Goal: Information Seeking & Learning: Check status

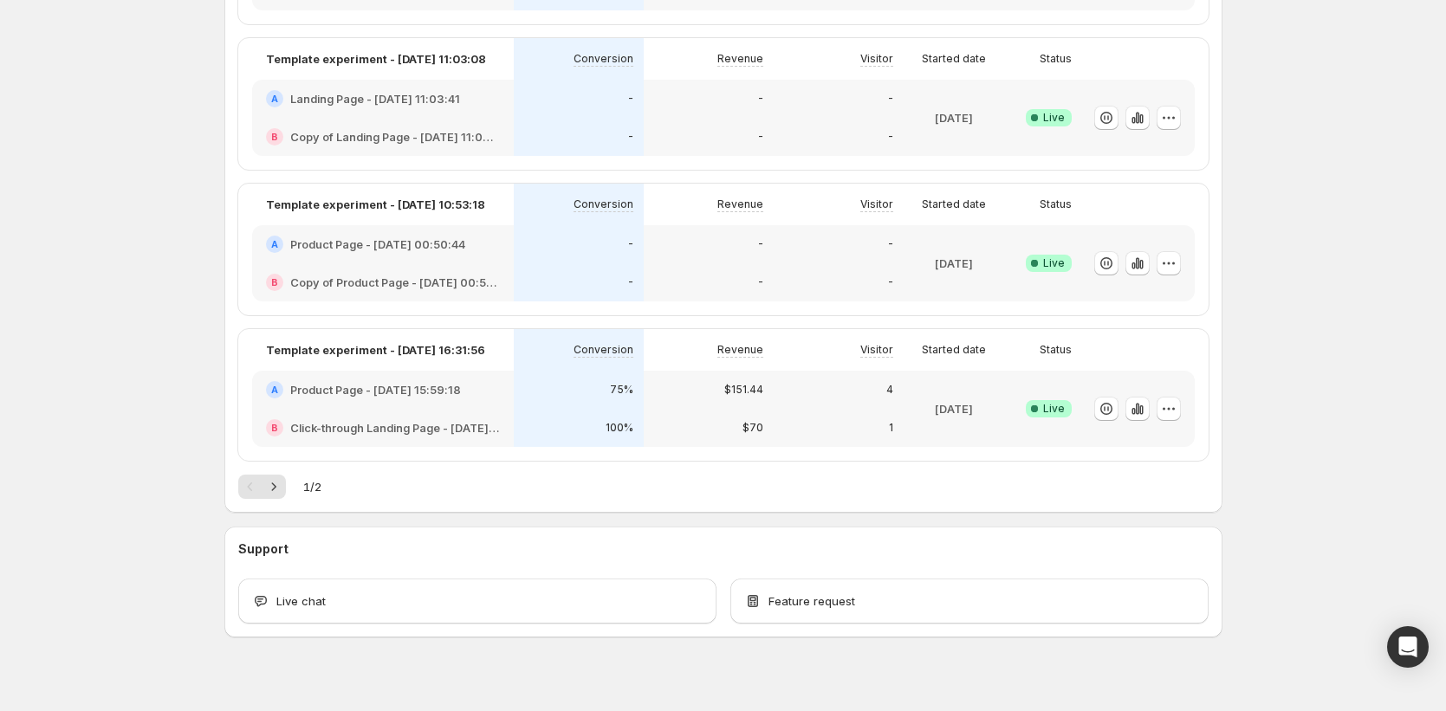
scroll to position [783, 0]
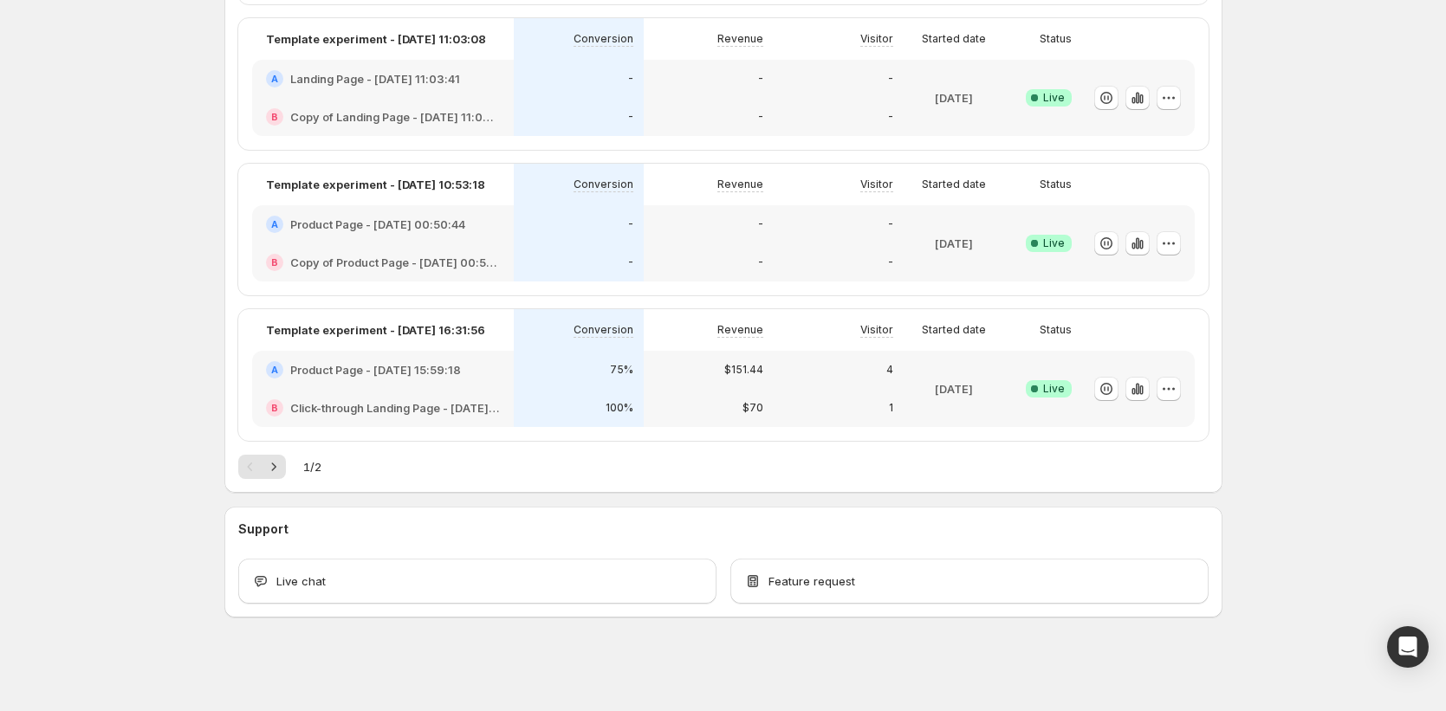
click at [541, 375] on div "75%" at bounding box center [578, 369] width 109 height 17
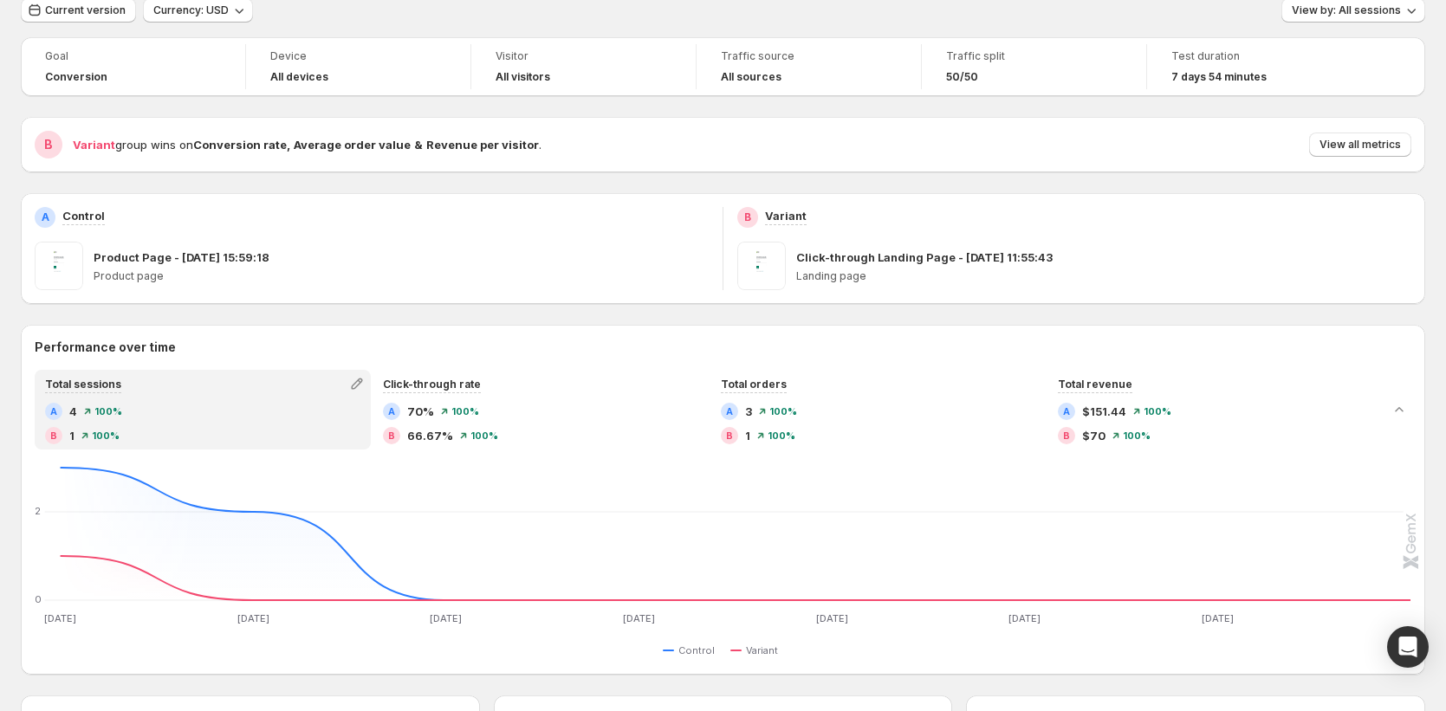
scroll to position [68, 0]
click at [94, 8] on span "Current version" at bounding box center [85, 10] width 81 height 14
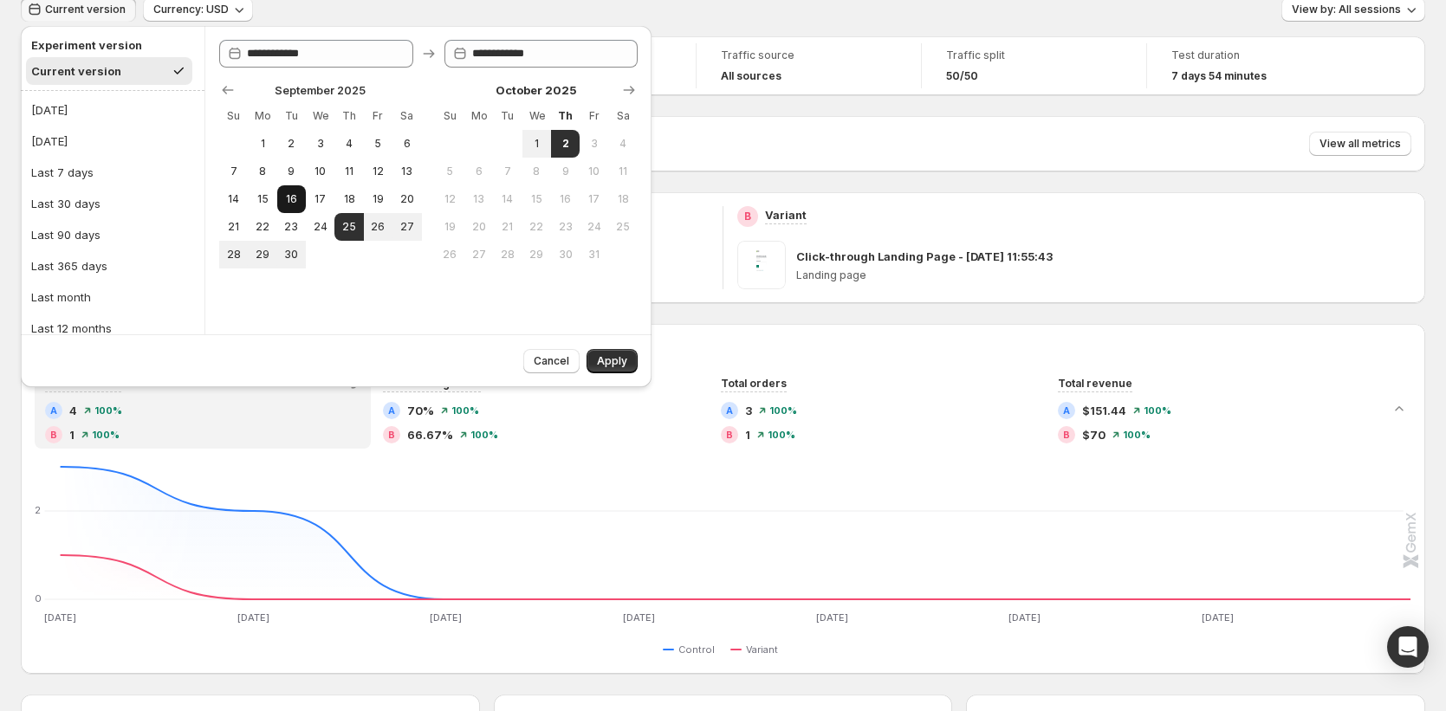
click at [295, 205] on span "16" at bounding box center [291, 199] width 15 height 14
type input "**********"
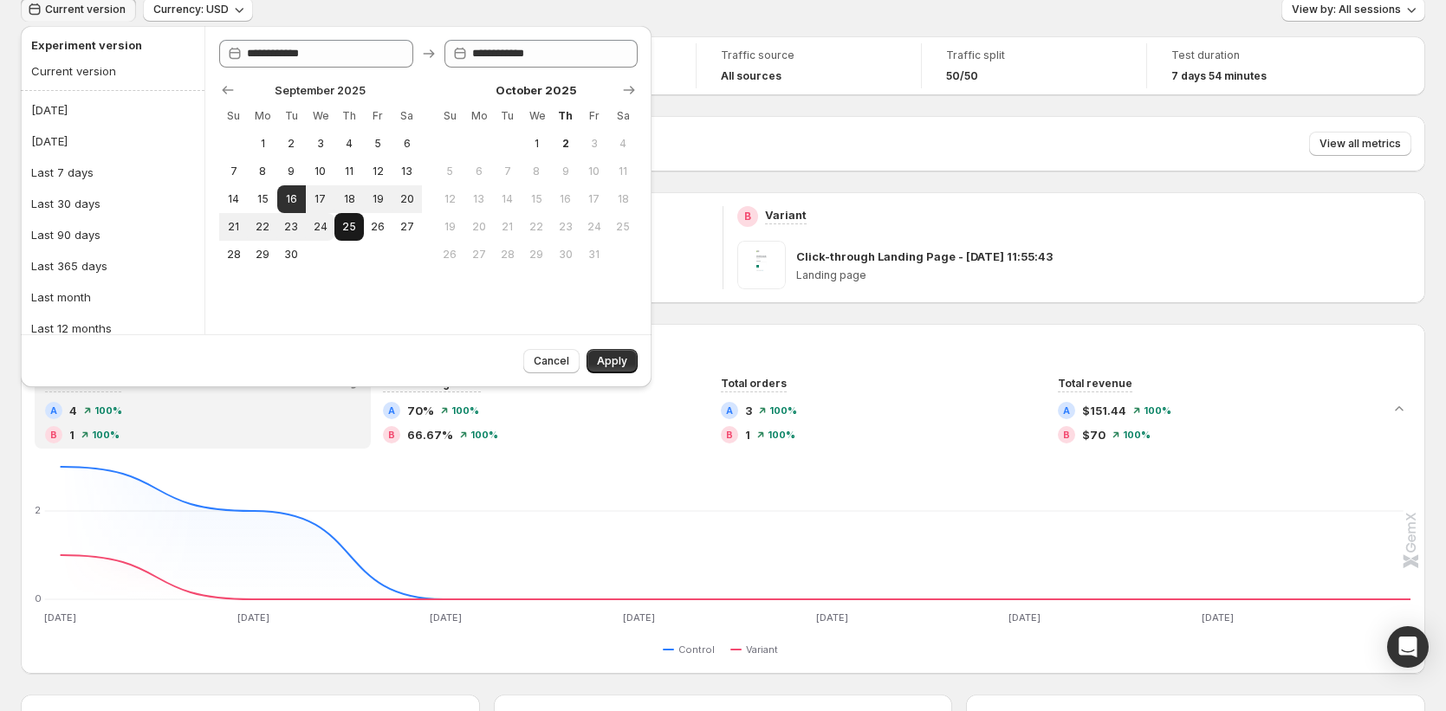
drag, startPoint x: 330, startPoint y: 222, endPoint x: 348, endPoint y: 238, distance: 24.5
click at [329, 222] on button "24" at bounding box center [320, 227] width 29 height 28
type input "**********"
click at [609, 370] on button "Apply" at bounding box center [611, 361] width 51 height 24
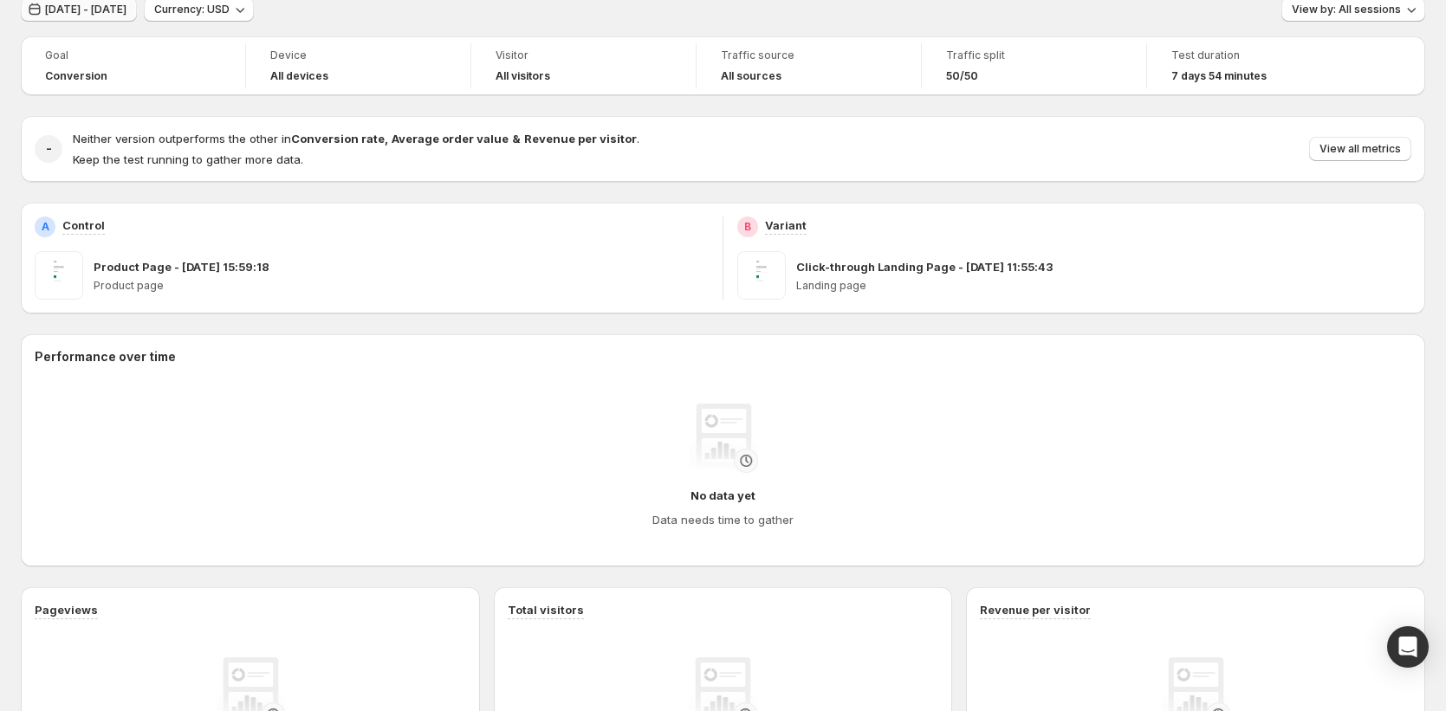
click at [63, 7] on span "[DATE] - [DATE]" at bounding box center [85, 10] width 81 height 14
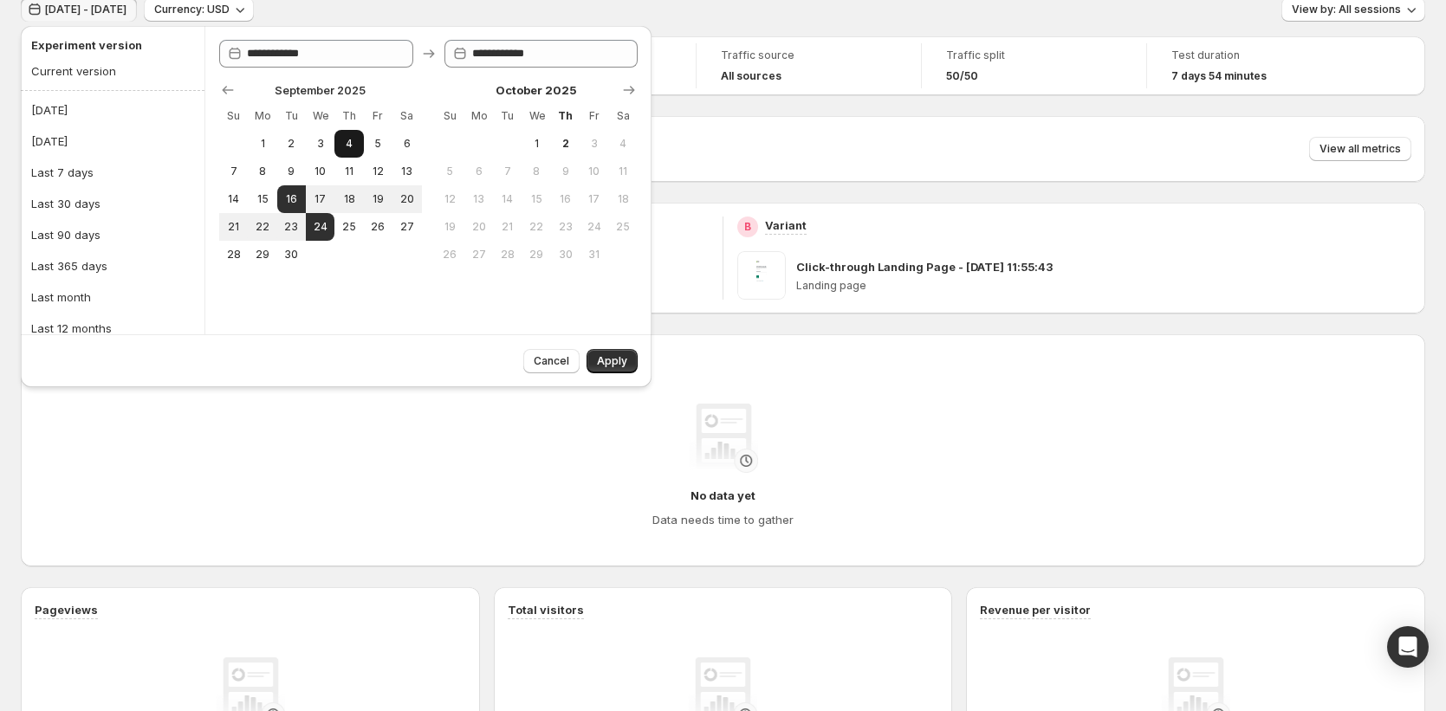
drag, startPoint x: 314, startPoint y: 146, endPoint x: 346, endPoint y: 153, distance: 32.8
click at [315, 146] on span "3" at bounding box center [320, 144] width 15 height 14
type input "**********"
click at [383, 153] on button "5" at bounding box center [378, 144] width 29 height 28
type input "**********"
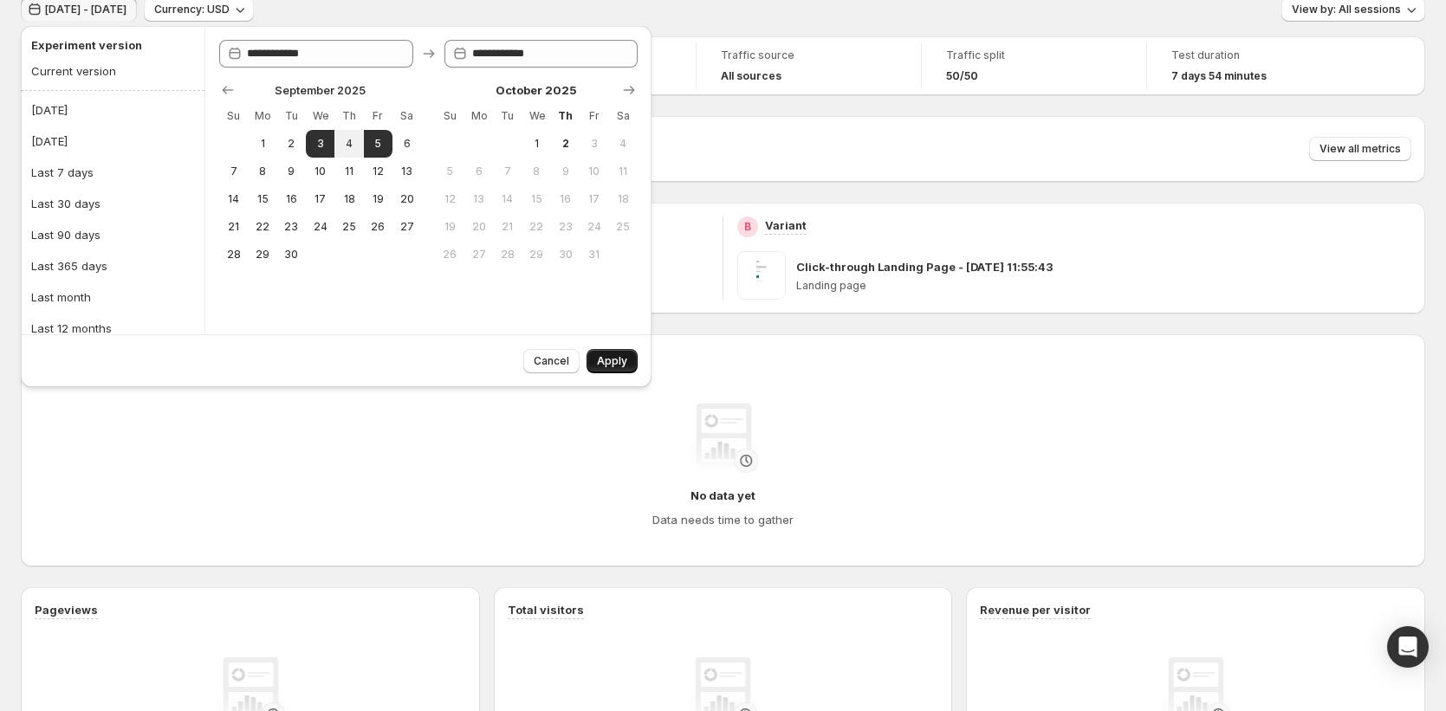
click at [620, 361] on span "Apply" at bounding box center [612, 361] width 30 height 14
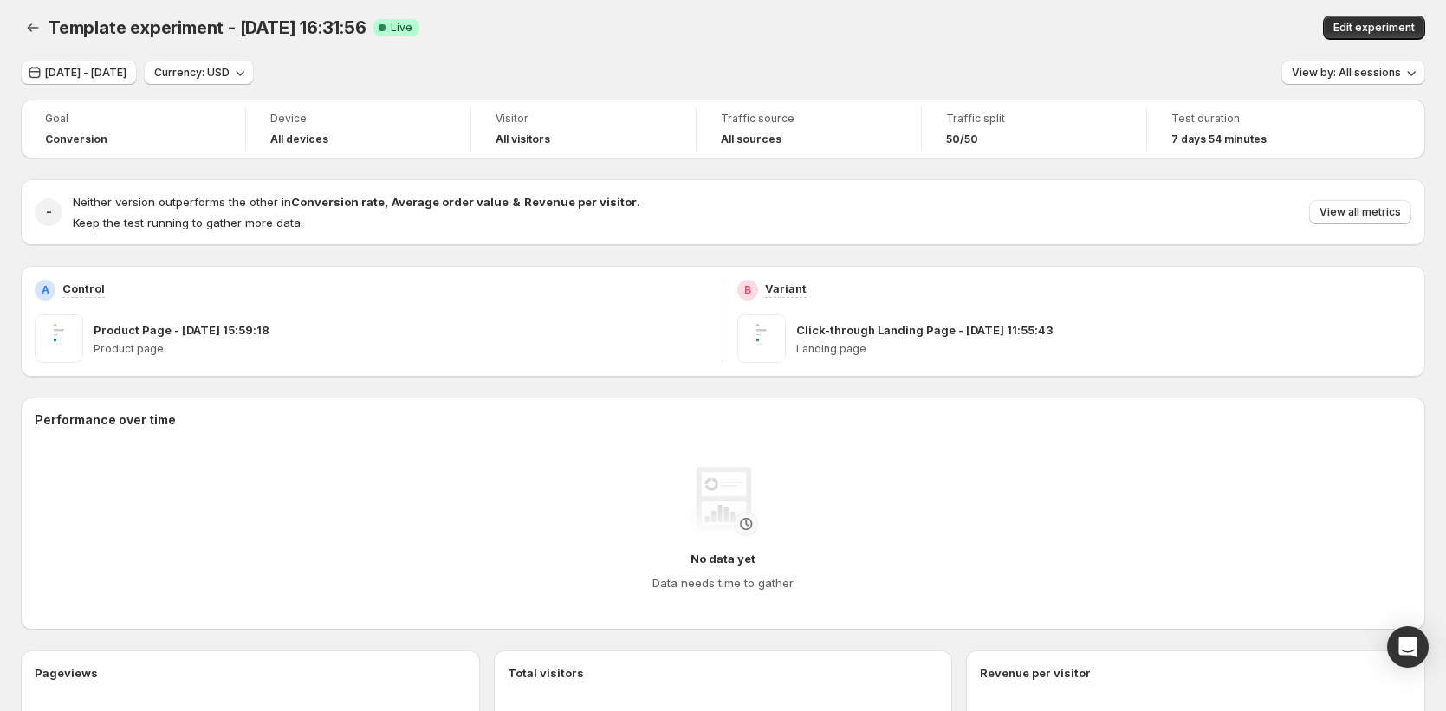
scroll to position [0, 0]
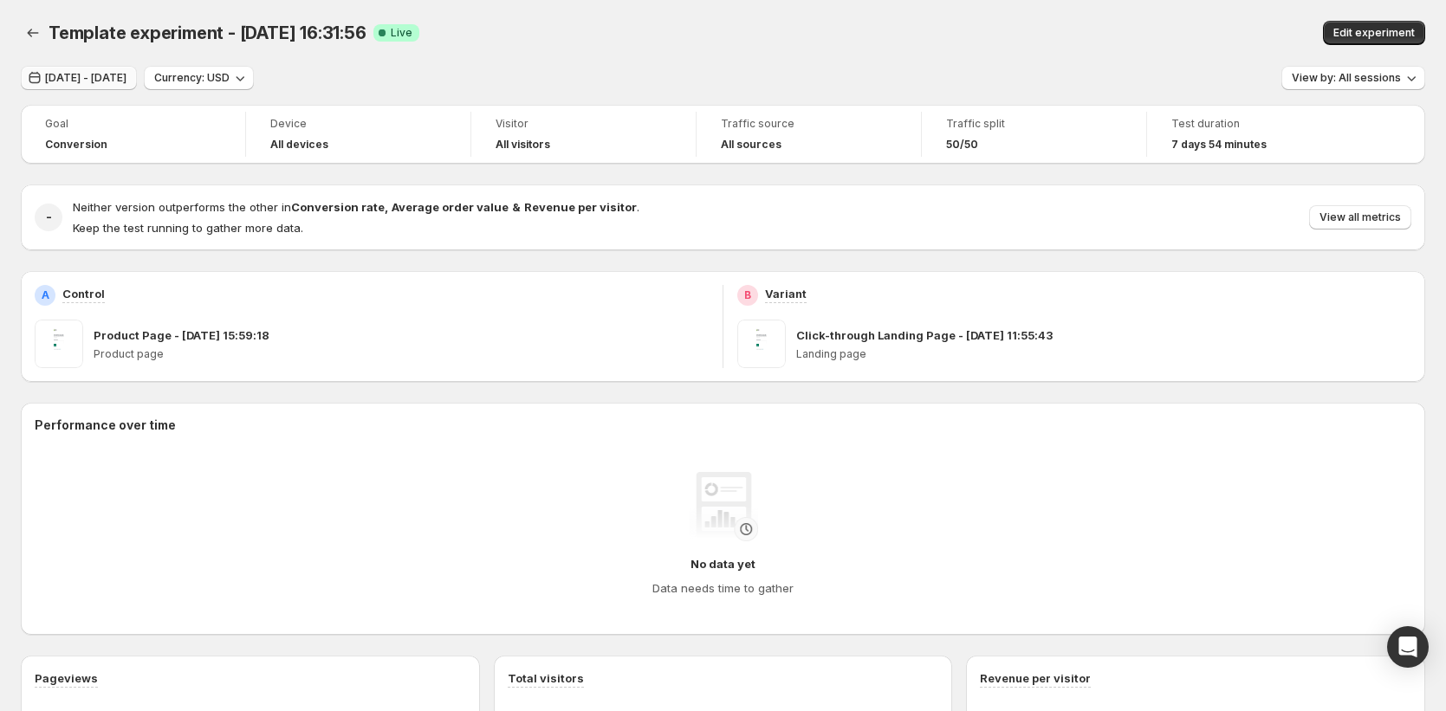
click at [126, 74] on span "[DATE] - [DATE]" at bounding box center [85, 78] width 81 height 14
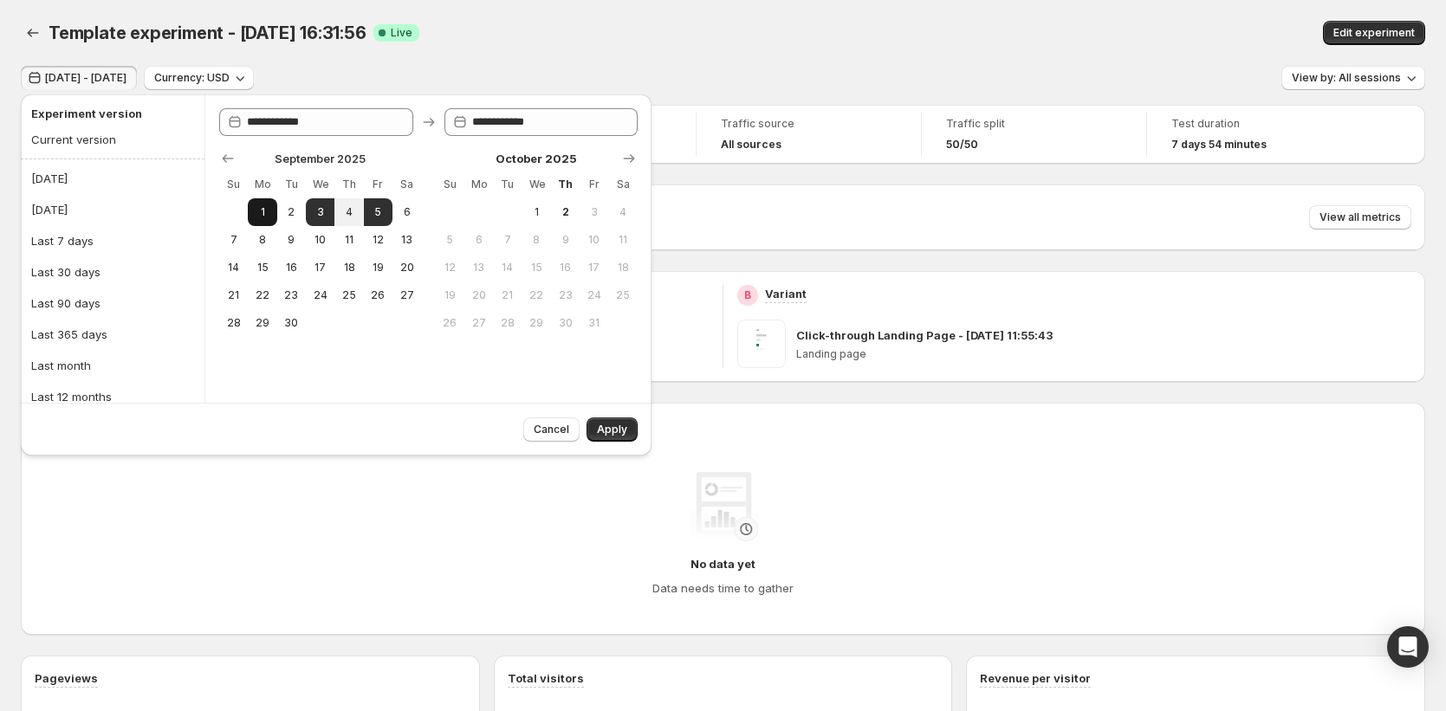
click at [259, 211] on span "1" at bounding box center [262, 212] width 15 height 14
type input "**********"
click at [256, 257] on button "15" at bounding box center [262, 268] width 29 height 28
type input "**********"
click at [609, 433] on span "Apply" at bounding box center [612, 430] width 30 height 14
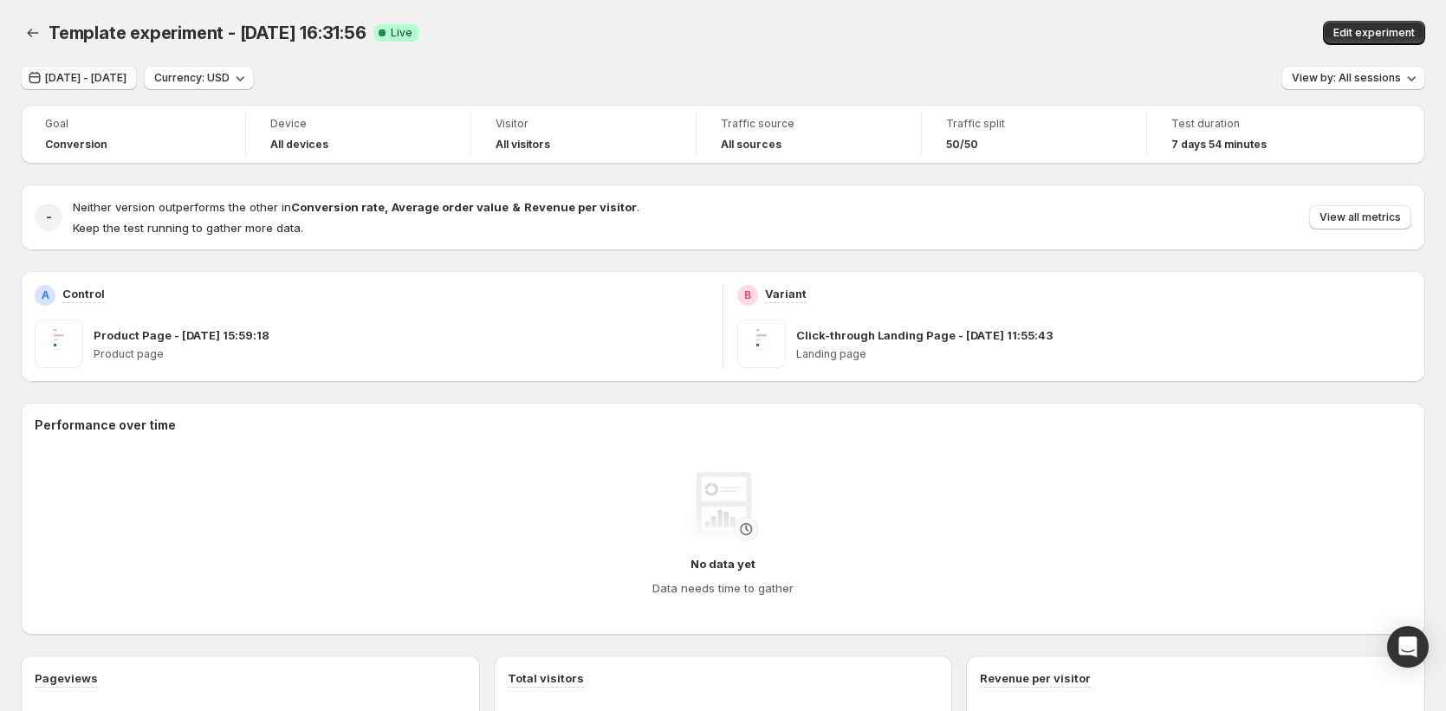
click at [103, 77] on span "[DATE] - [DATE]" at bounding box center [85, 78] width 81 height 14
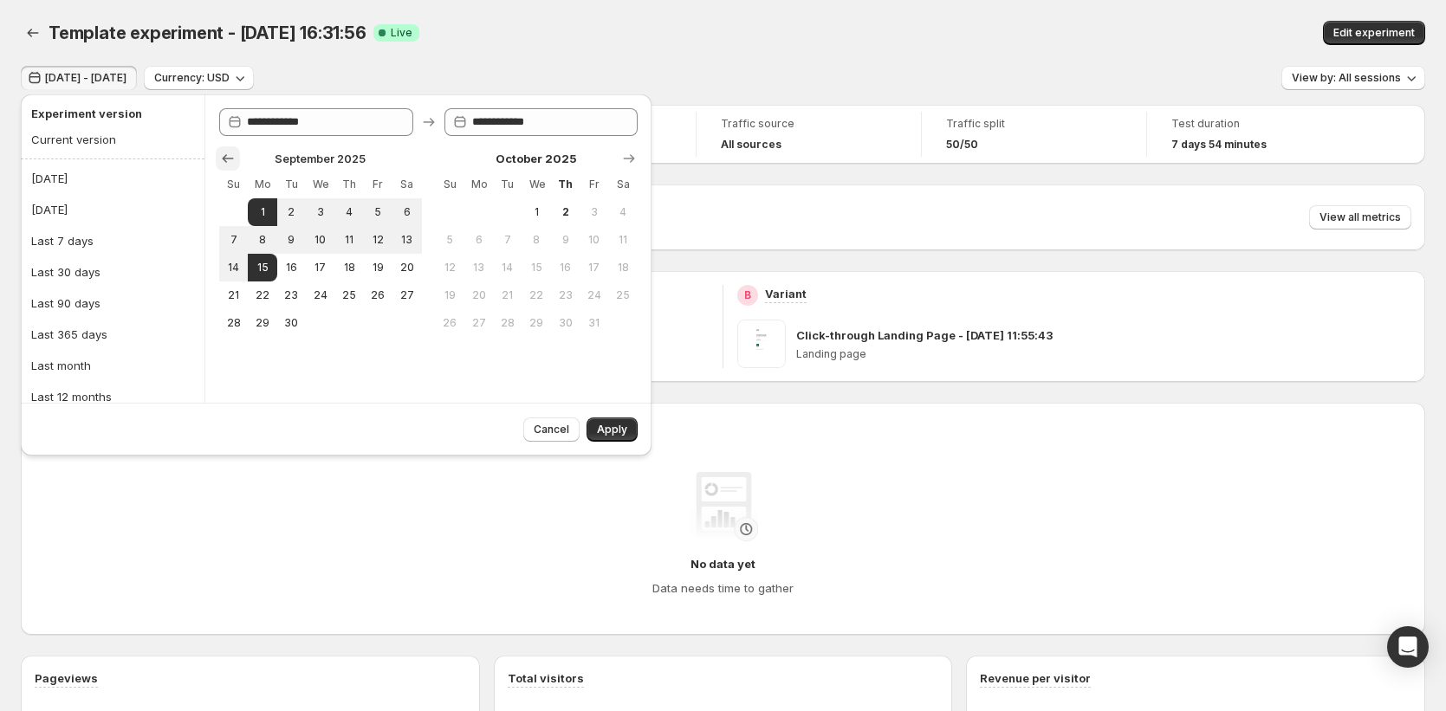
click at [219, 160] on icon "Show previous month, August 2025" at bounding box center [227, 158] width 17 height 17
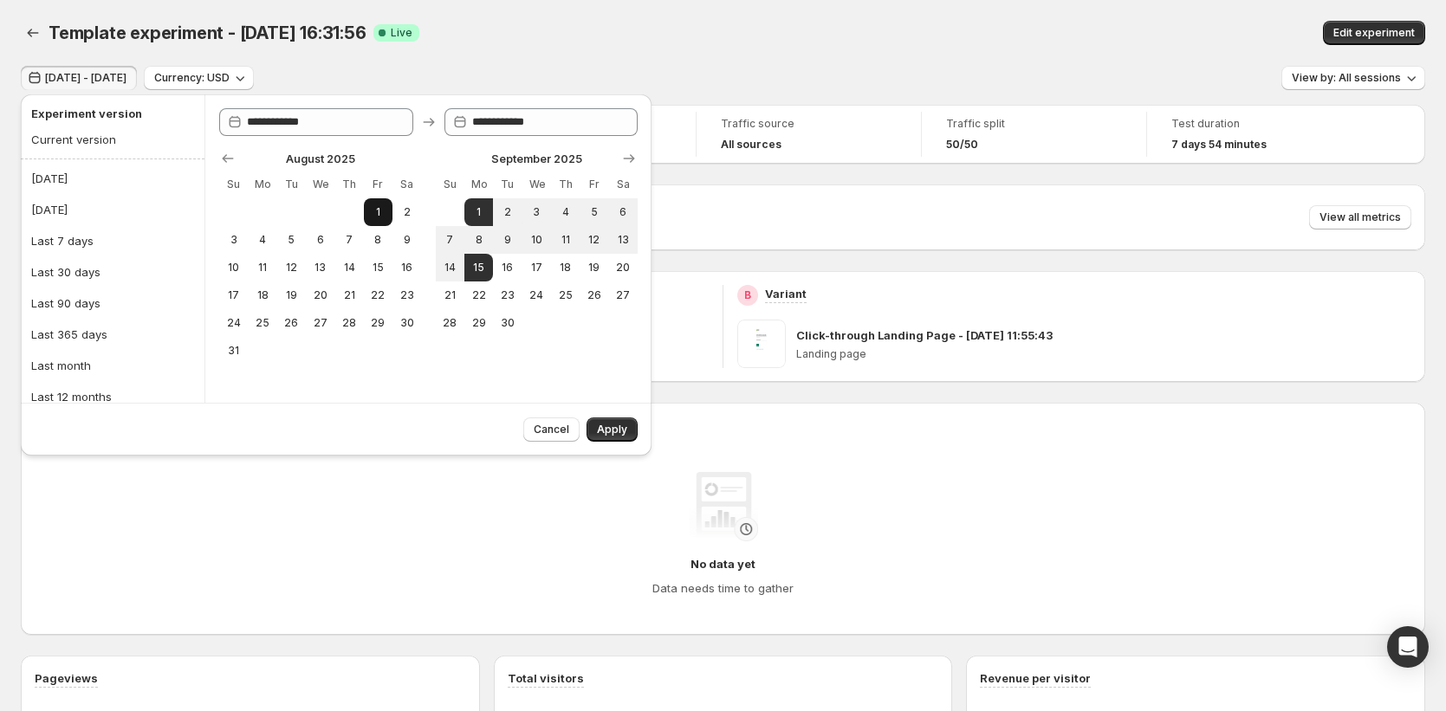
click at [381, 211] on span "1" at bounding box center [378, 212] width 15 height 14
type input "**********"
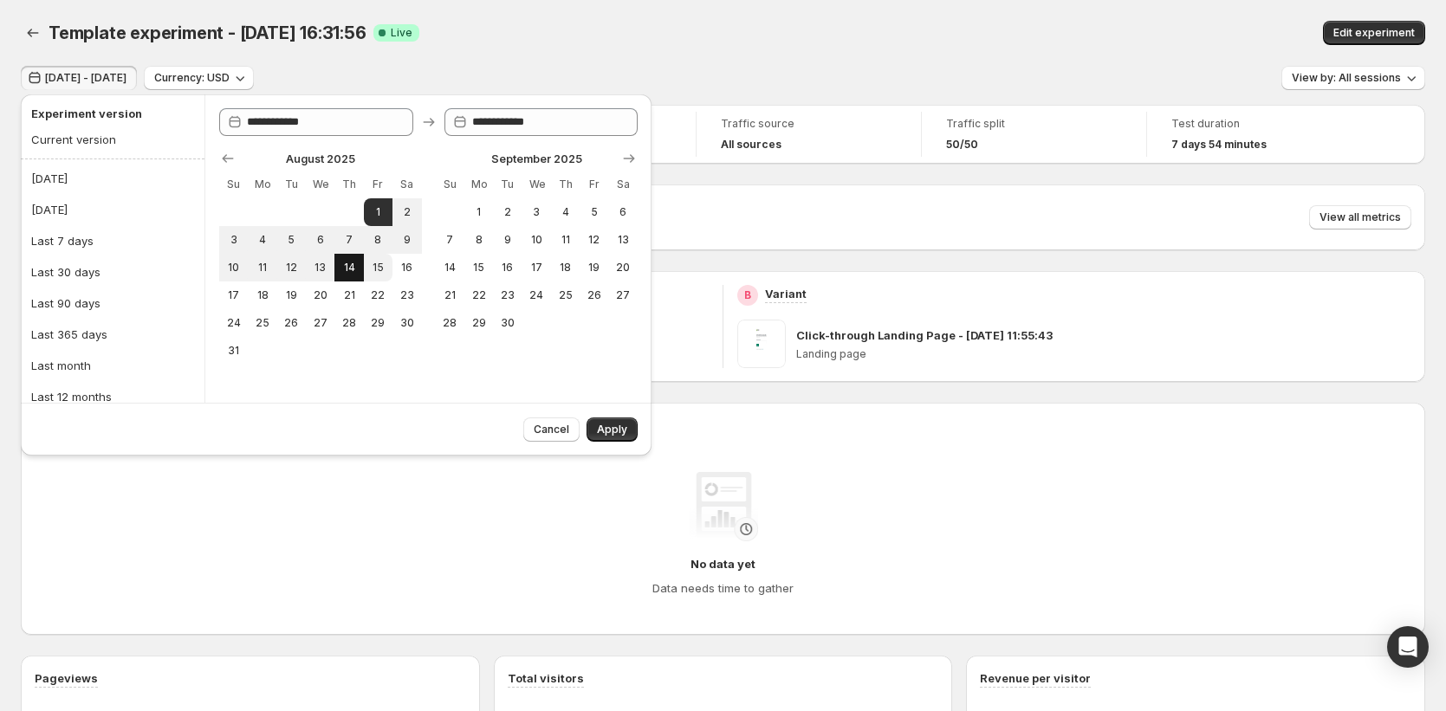
click at [359, 259] on tr "10 11 12 13 14 15 16" at bounding box center [320, 268] width 203 height 28
click at [373, 265] on span "15" at bounding box center [378, 268] width 15 height 14
type input "**********"
click at [600, 428] on span "Apply" at bounding box center [612, 430] width 30 height 14
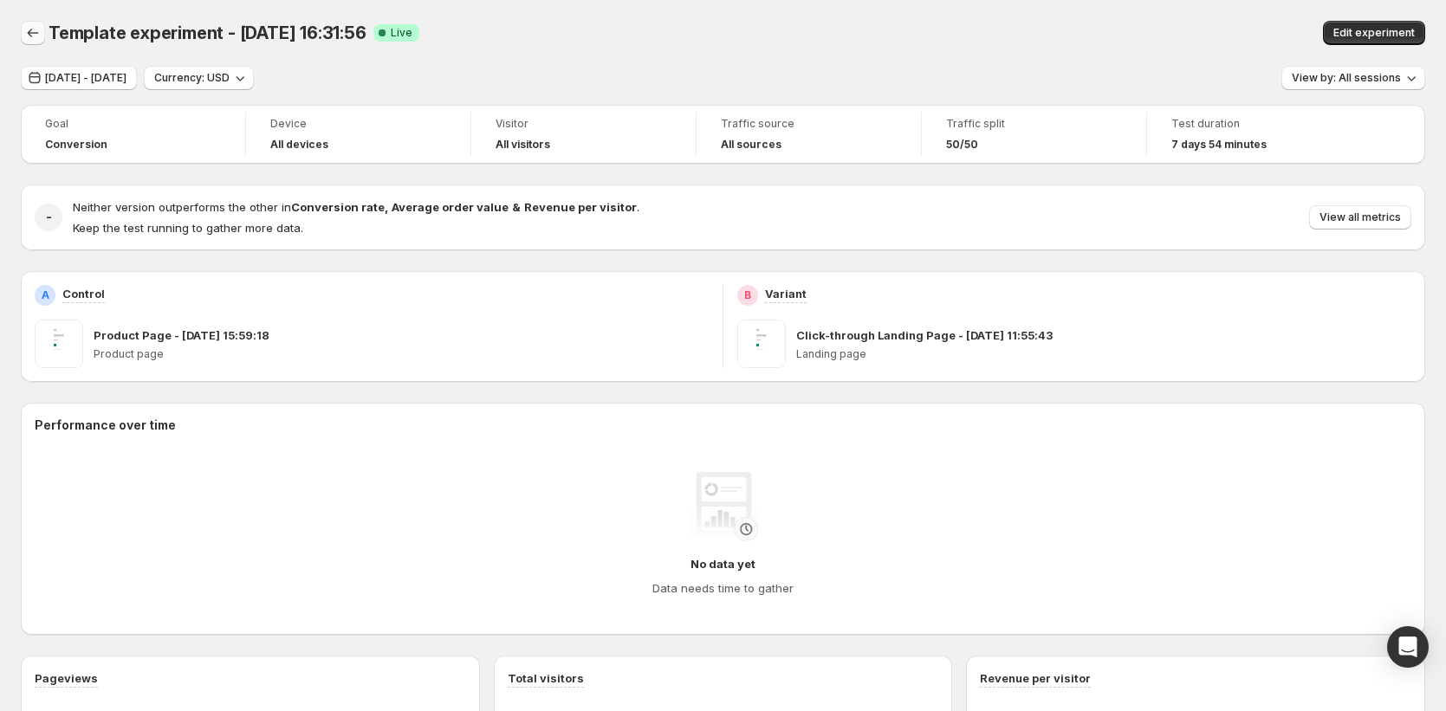
click at [26, 33] on icon "Back" at bounding box center [32, 32] width 17 height 17
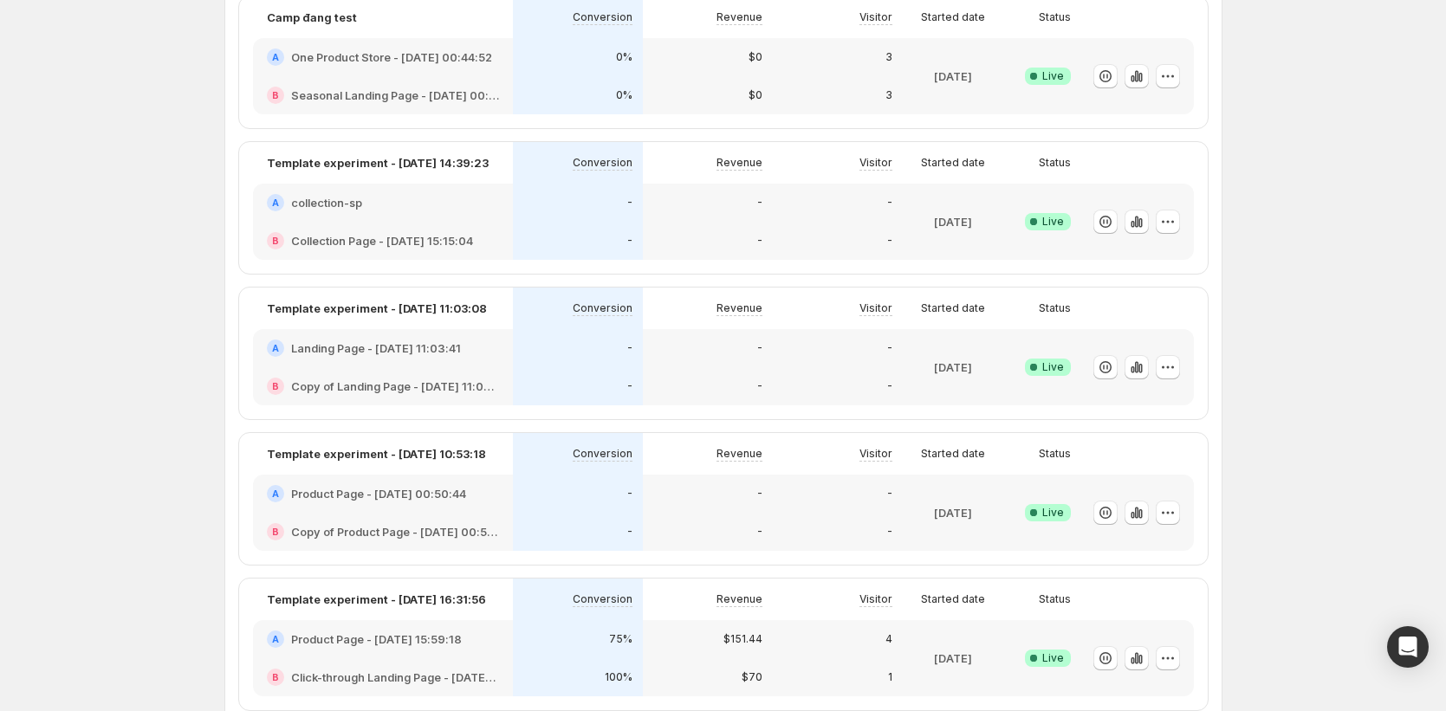
scroll to position [162, 0]
drag, startPoint x: 852, startPoint y: 14, endPoint x: 861, endPoint y: 49, distance: 36.8
click at [852, 15] on div "Visitor" at bounding box center [837, 15] width 109 height 21
click at [861, 49] on div "3" at bounding box center [837, 55] width 109 height 17
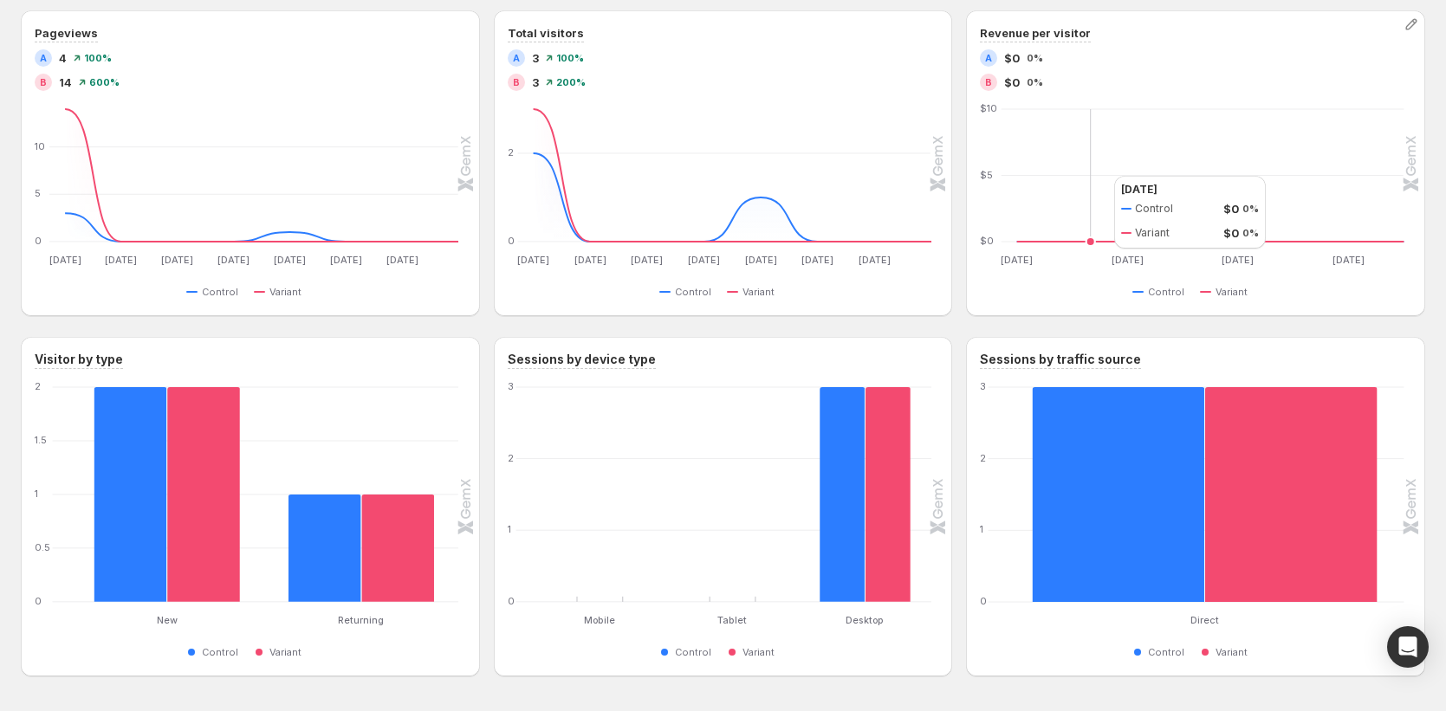
scroll to position [730, 0]
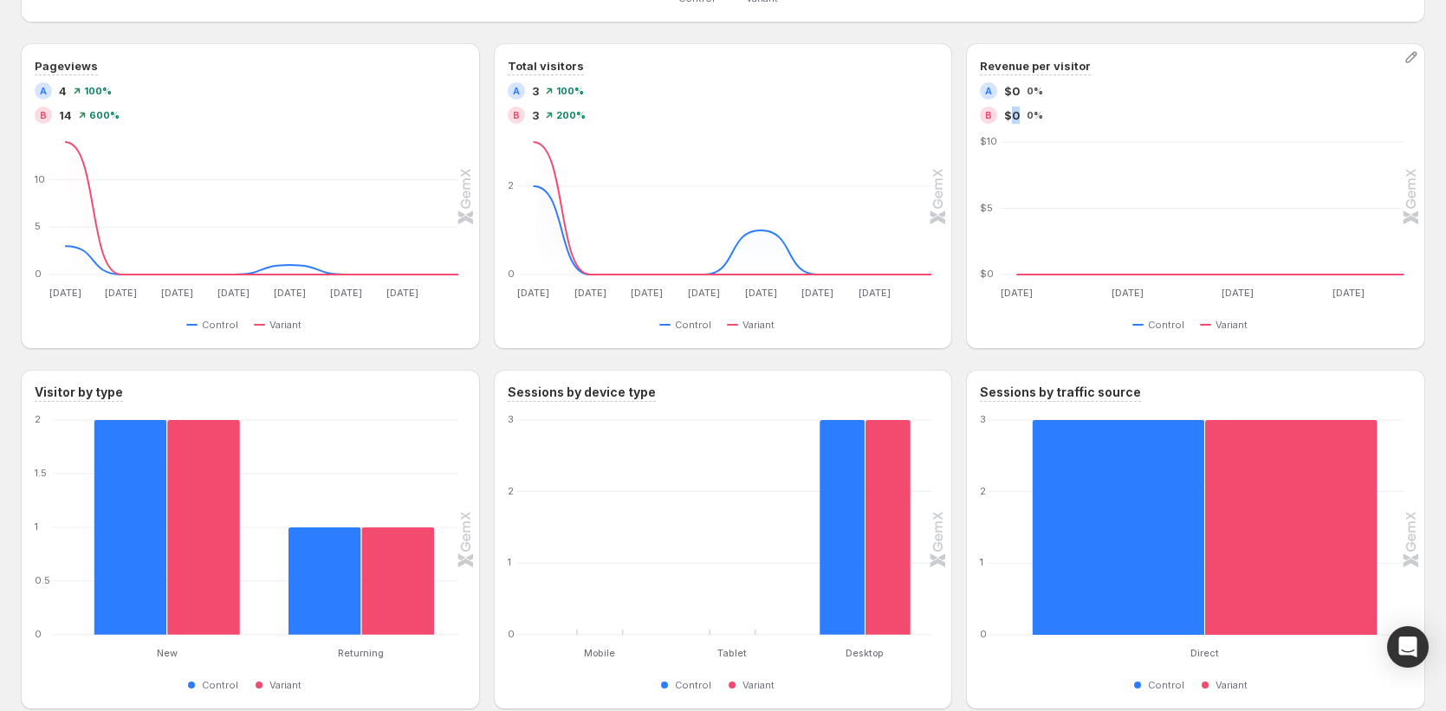
drag, startPoint x: 1022, startPoint y: 119, endPoint x: 1018, endPoint y: 111, distance: 8.9
click at [1018, 111] on span "$0" at bounding box center [1012, 115] width 16 height 17
click at [1021, 88] on div "A $0 0%" at bounding box center [1195, 90] width 431 height 17
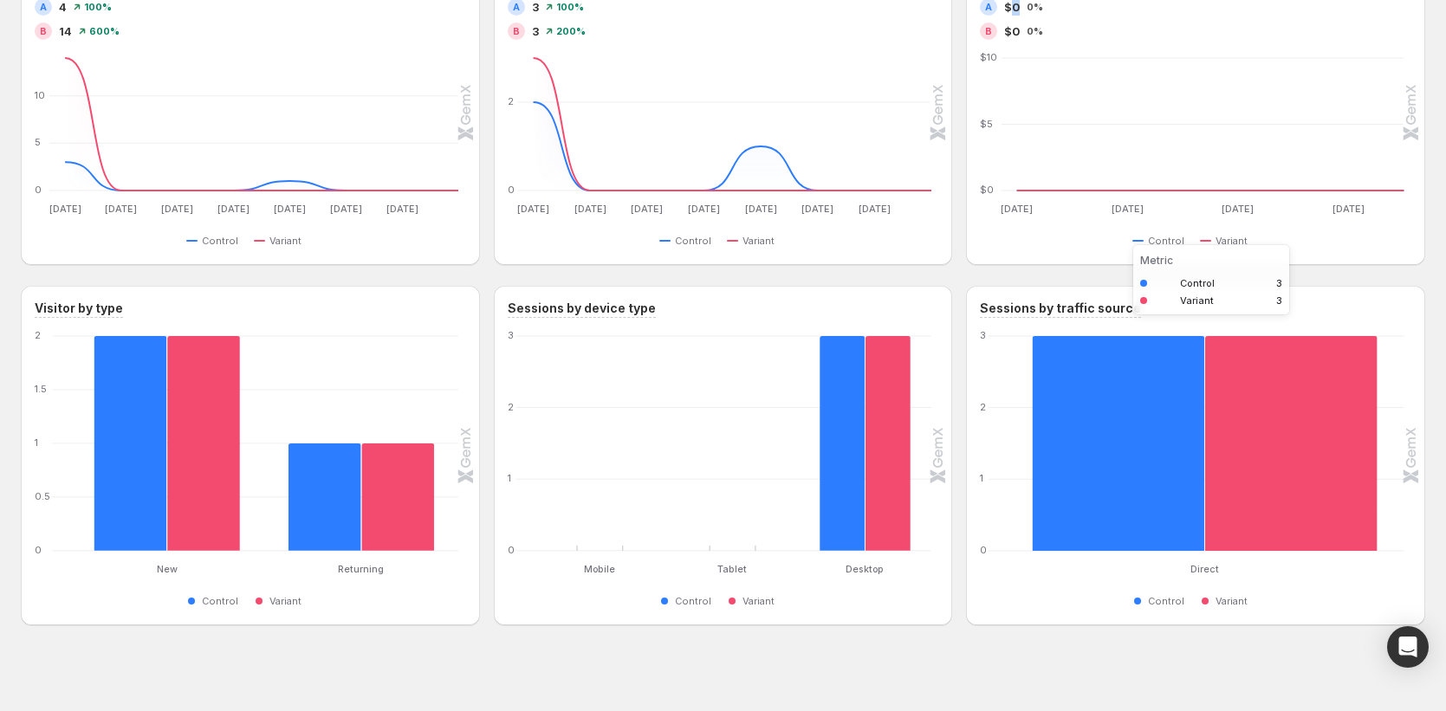
scroll to position [822, 0]
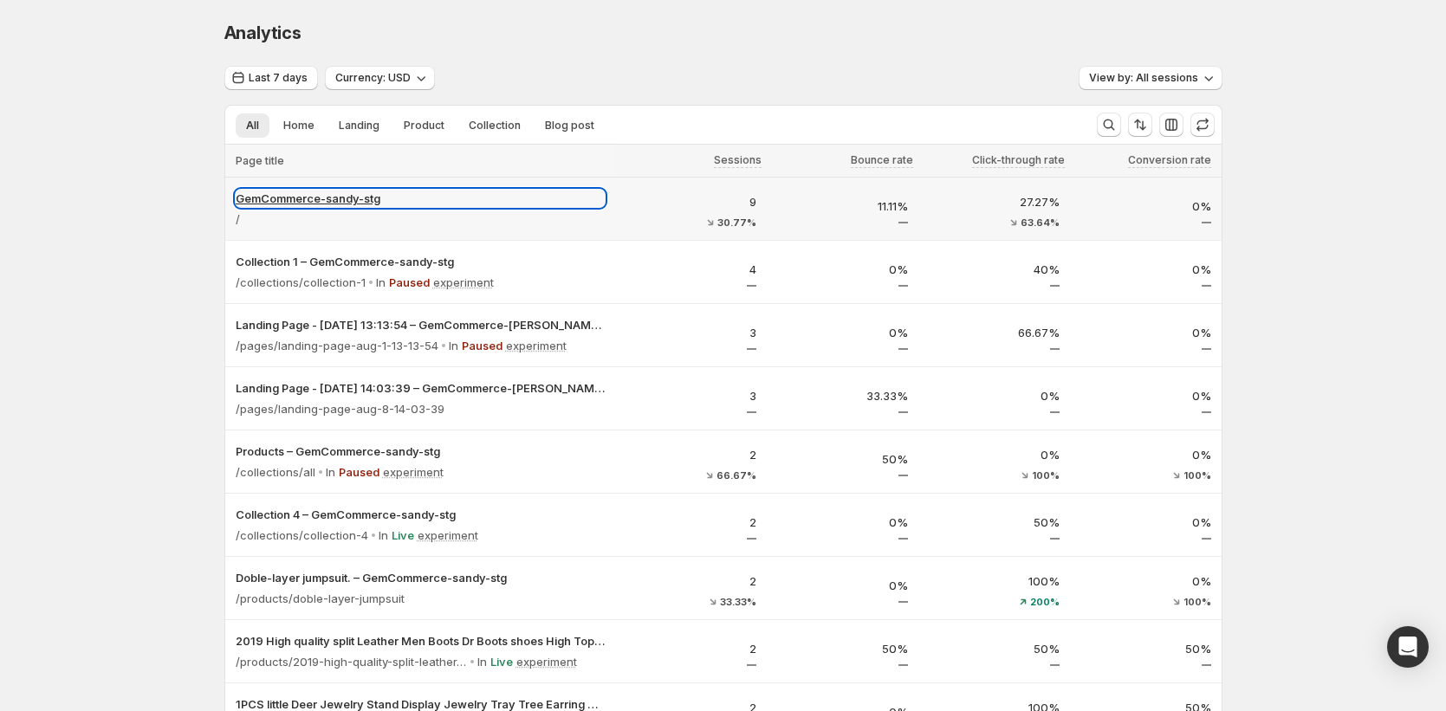
click at [365, 192] on p "GemCommerce-sandy-stg" at bounding box center [420, 198] width 369 height 17
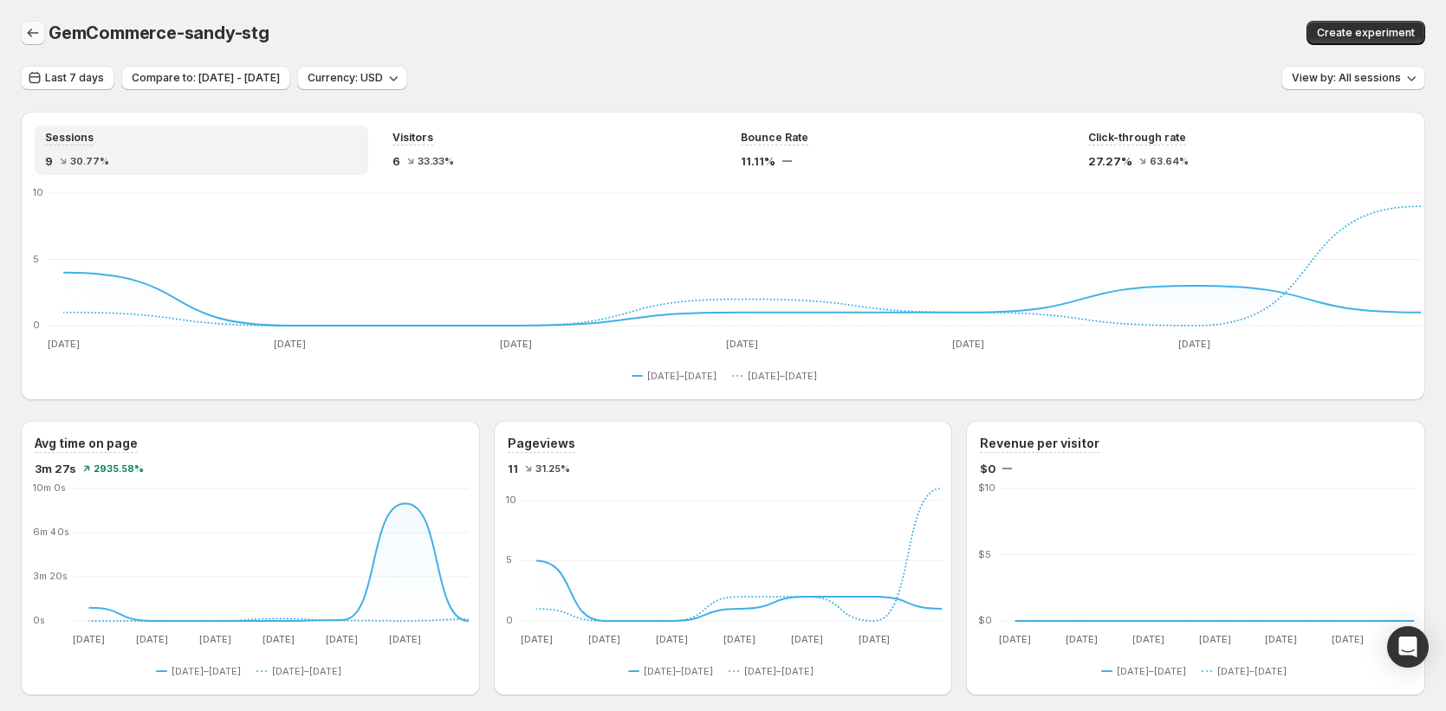
click at [24, 37] on icon "button" at bounding box center [32, 32] width 17 height 17
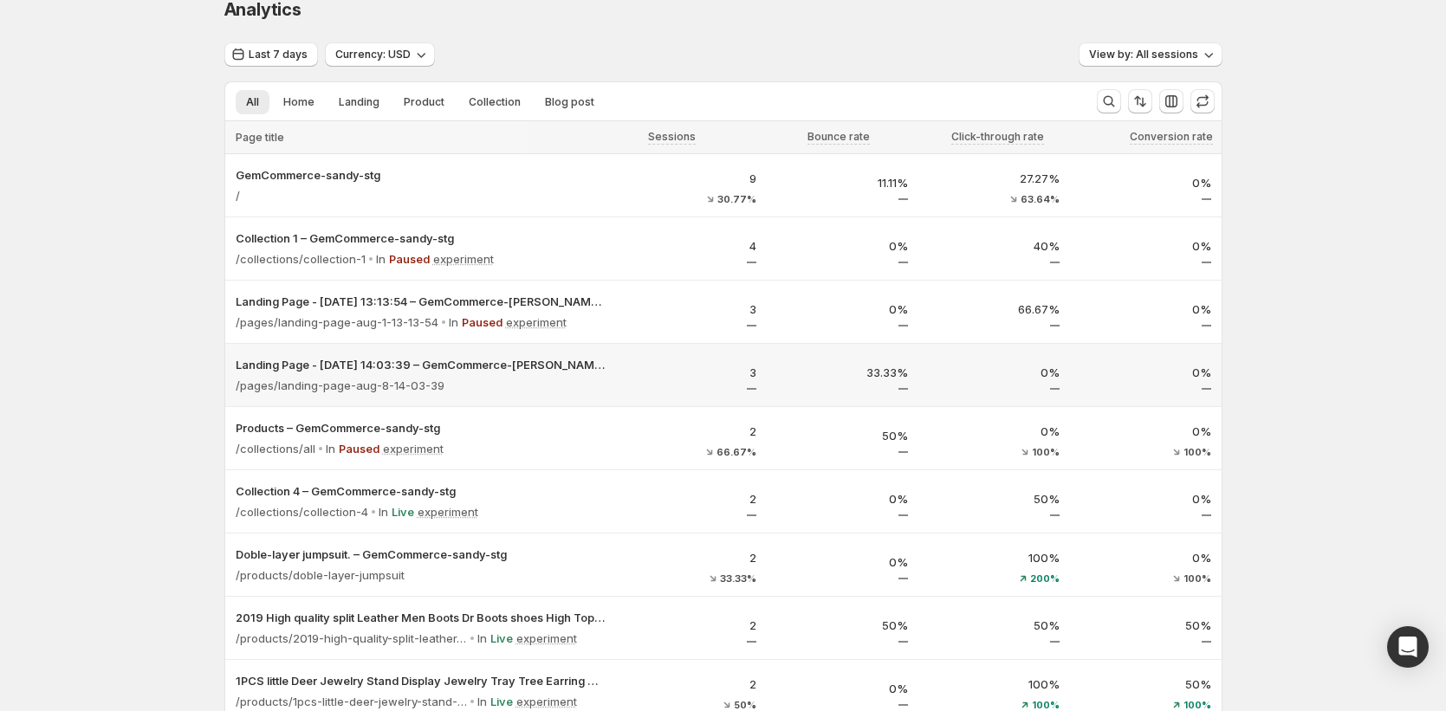
scroll to position [31, 0]
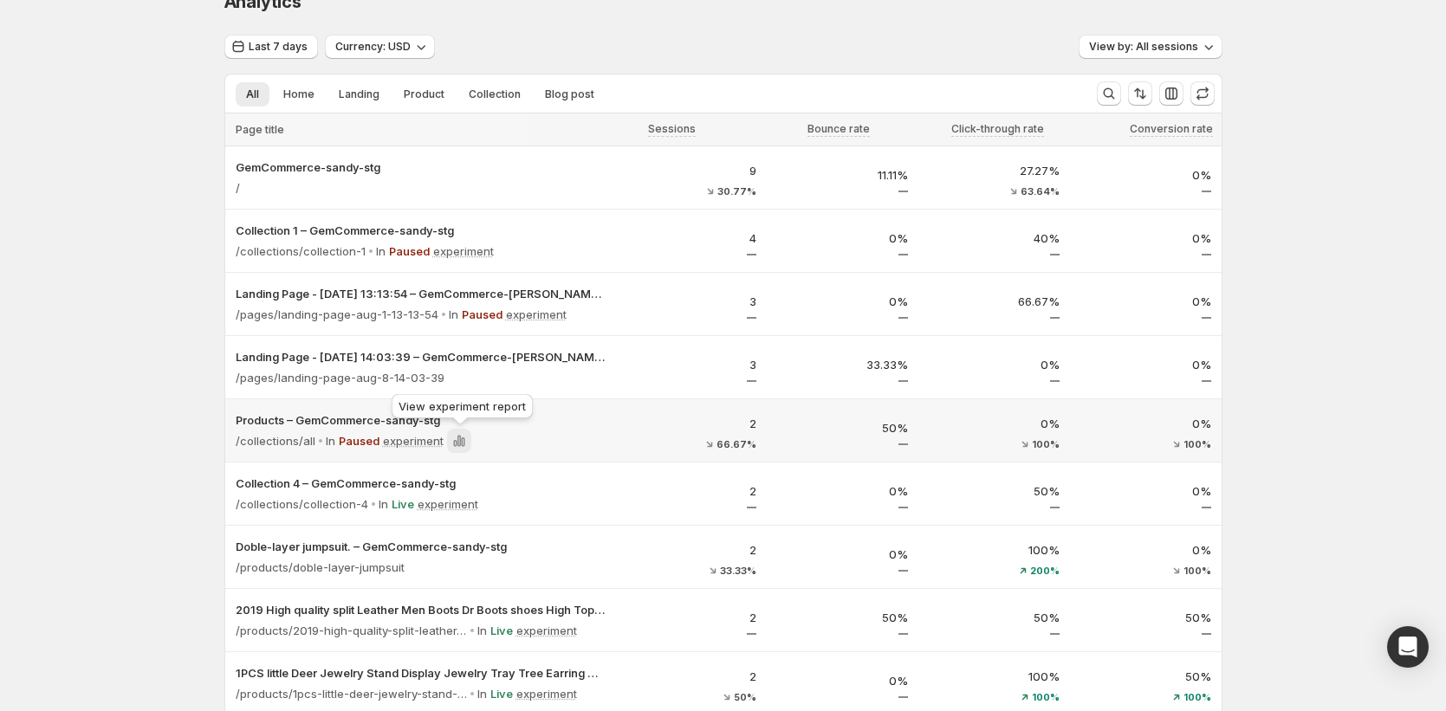
click at [452, 435] on icon at bounding box center [458, 440] width 17 height 17
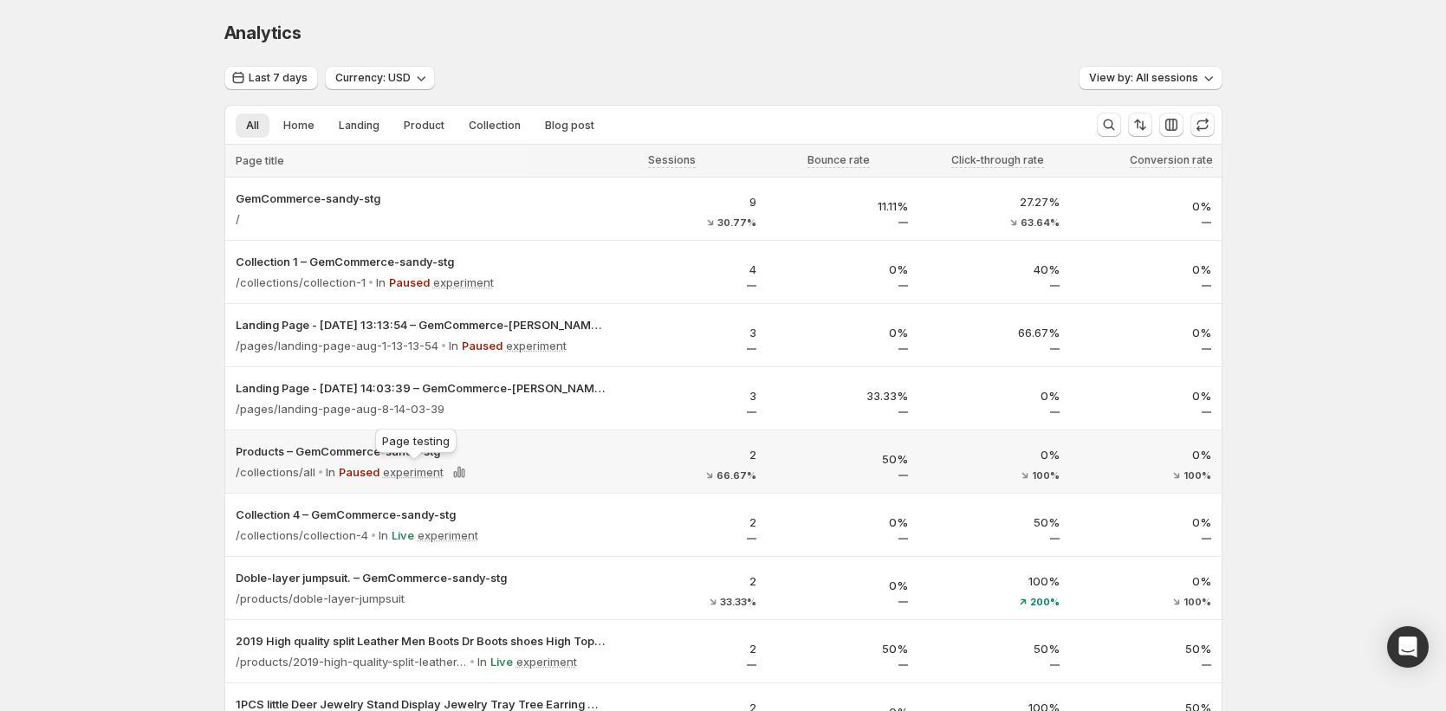
click at [418, 474] on p "experiment" at bounding box center [413, 471] width 61 height 17
click at [452, 467] on icon at bounding box center [458, 471] width 17 height 17
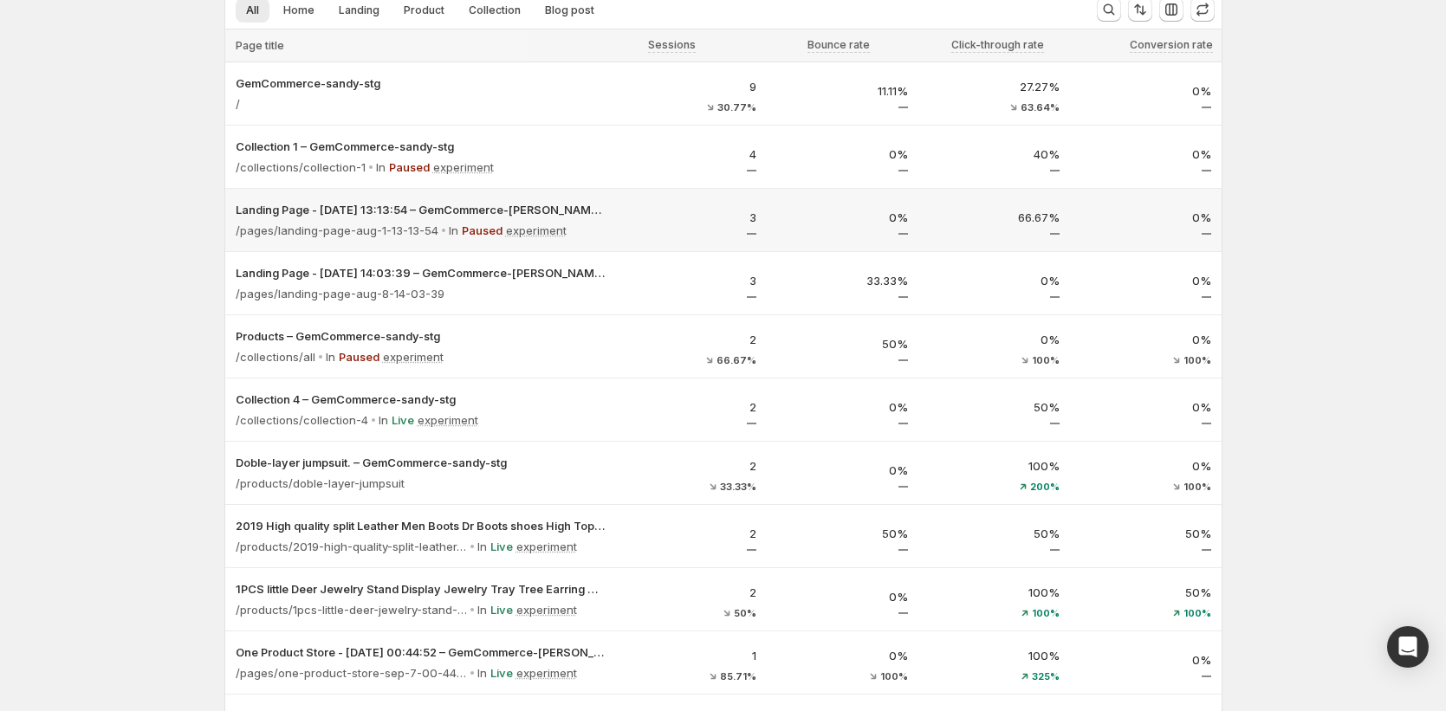
scroll to position [256, 0]
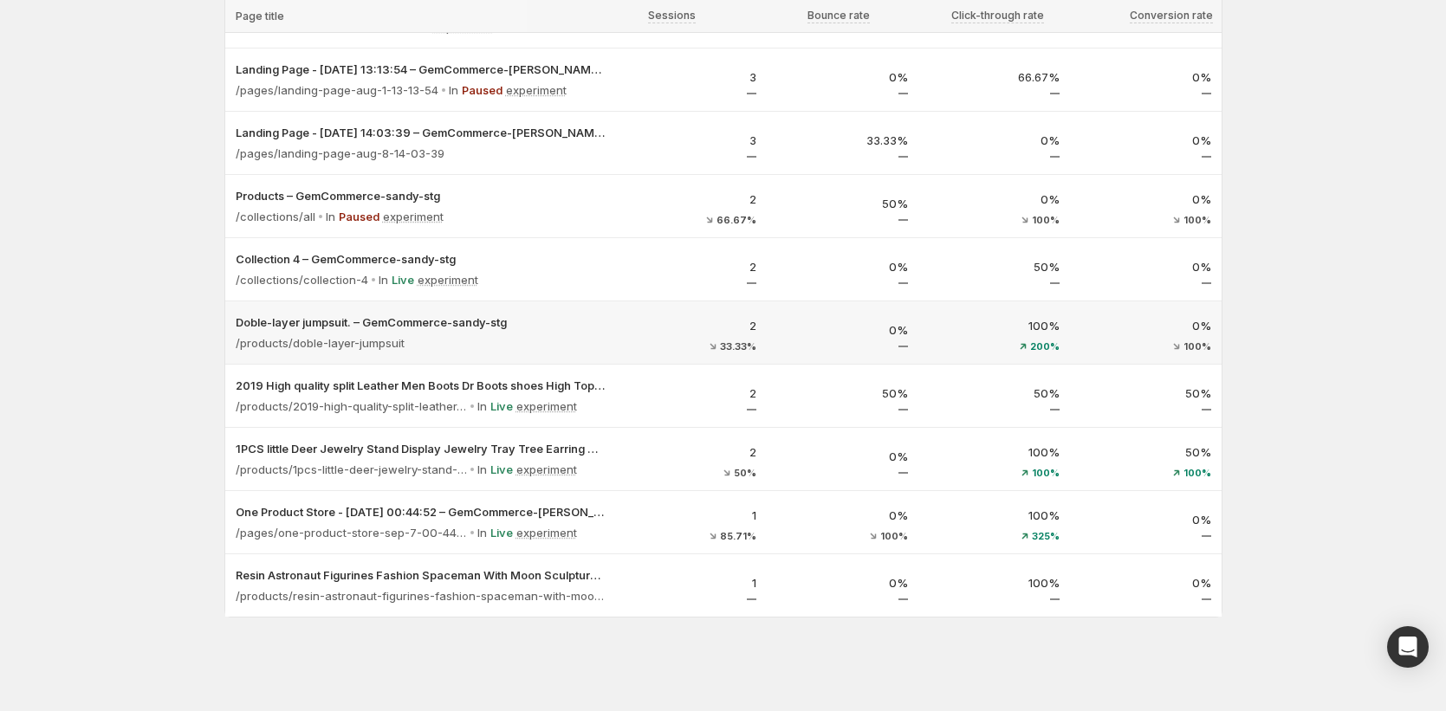
click at [540, 358] on div "Doble-layer jumpsuit. – GemCommerce-[PERSON_NAME]-stg /products/doble-layer-jum…" at bounding box center [420, 332] width 390 height 62
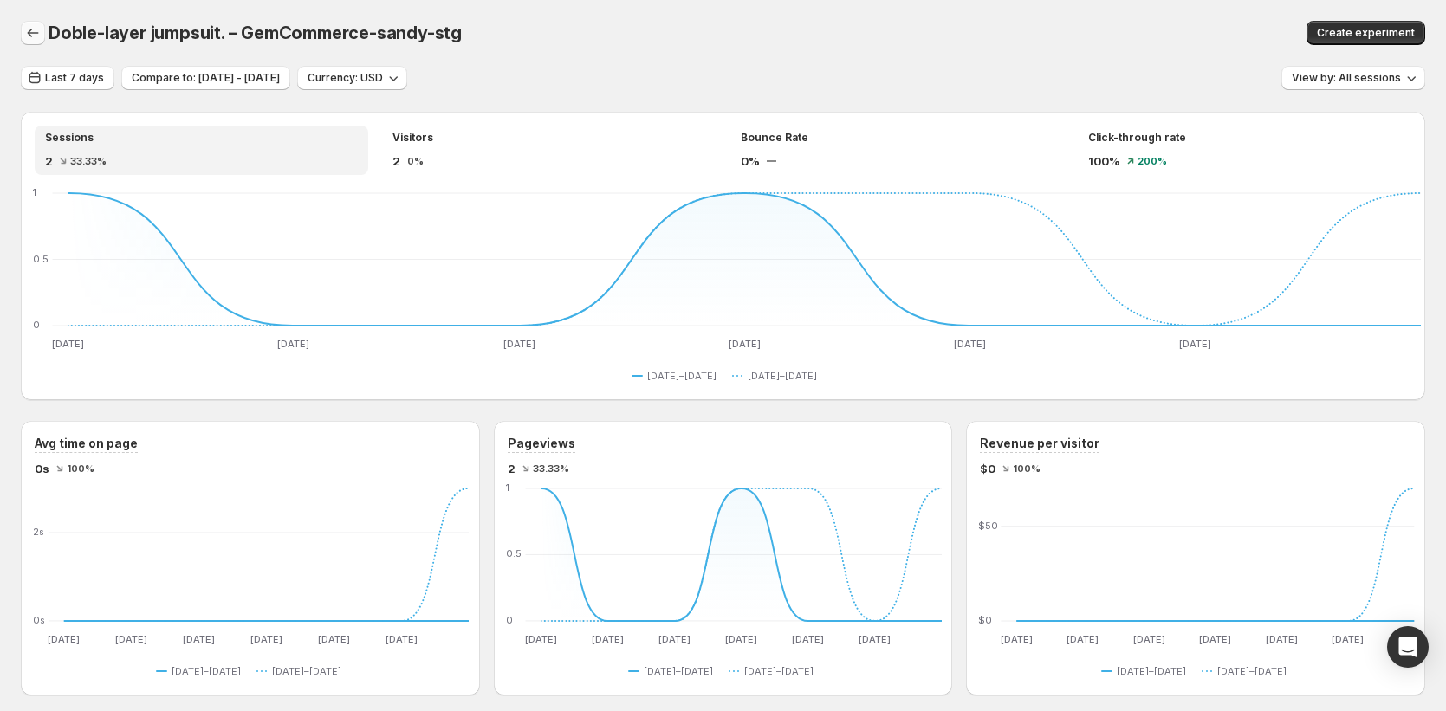
click at [33, 34] on icon "button" at bounding box center [32, 32] width 17 height 17
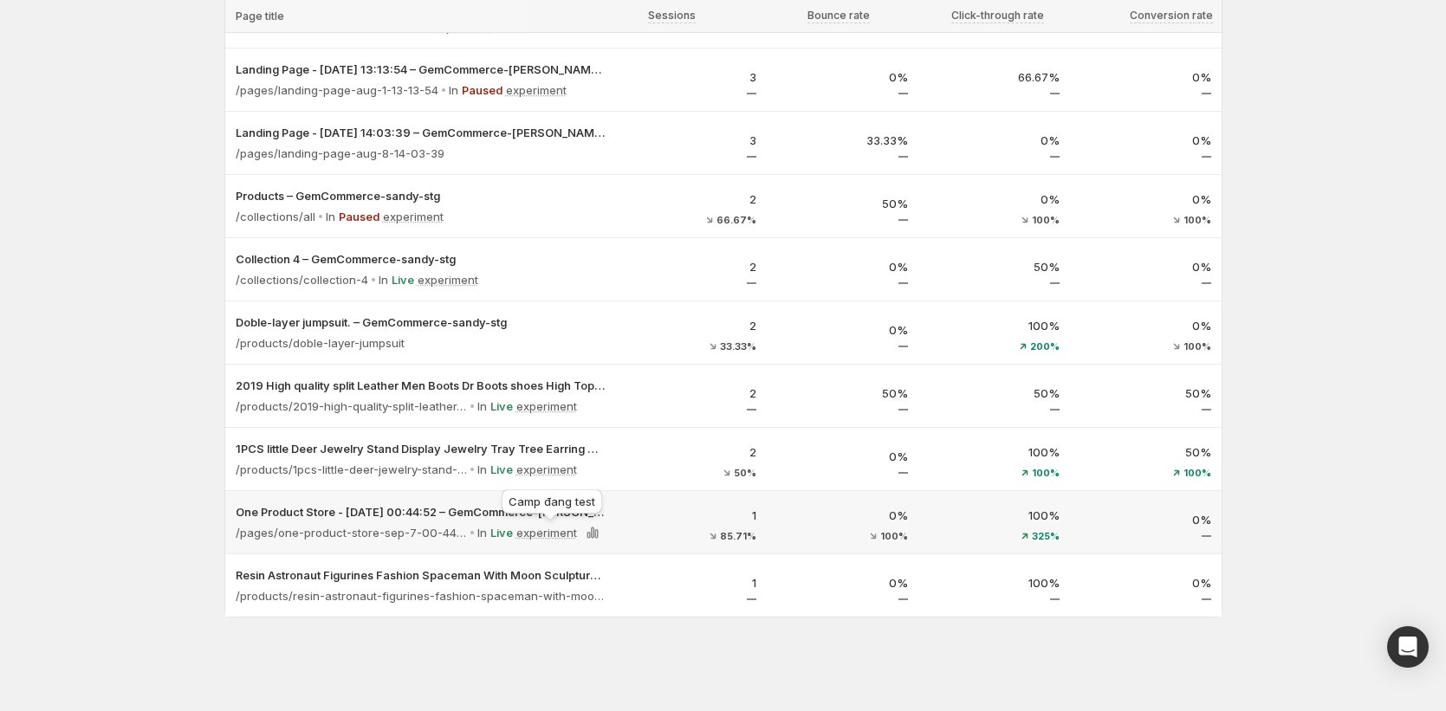
click at [566, 534] on p "experiment" at bounding box center [546, 532] width 61 height 17
click at [552, 527] on p "experiment" at bounding box center [546, 532] width 61 height 17
click at [591, 528] on icon at bounding box center [592, 532] width 17 height 17
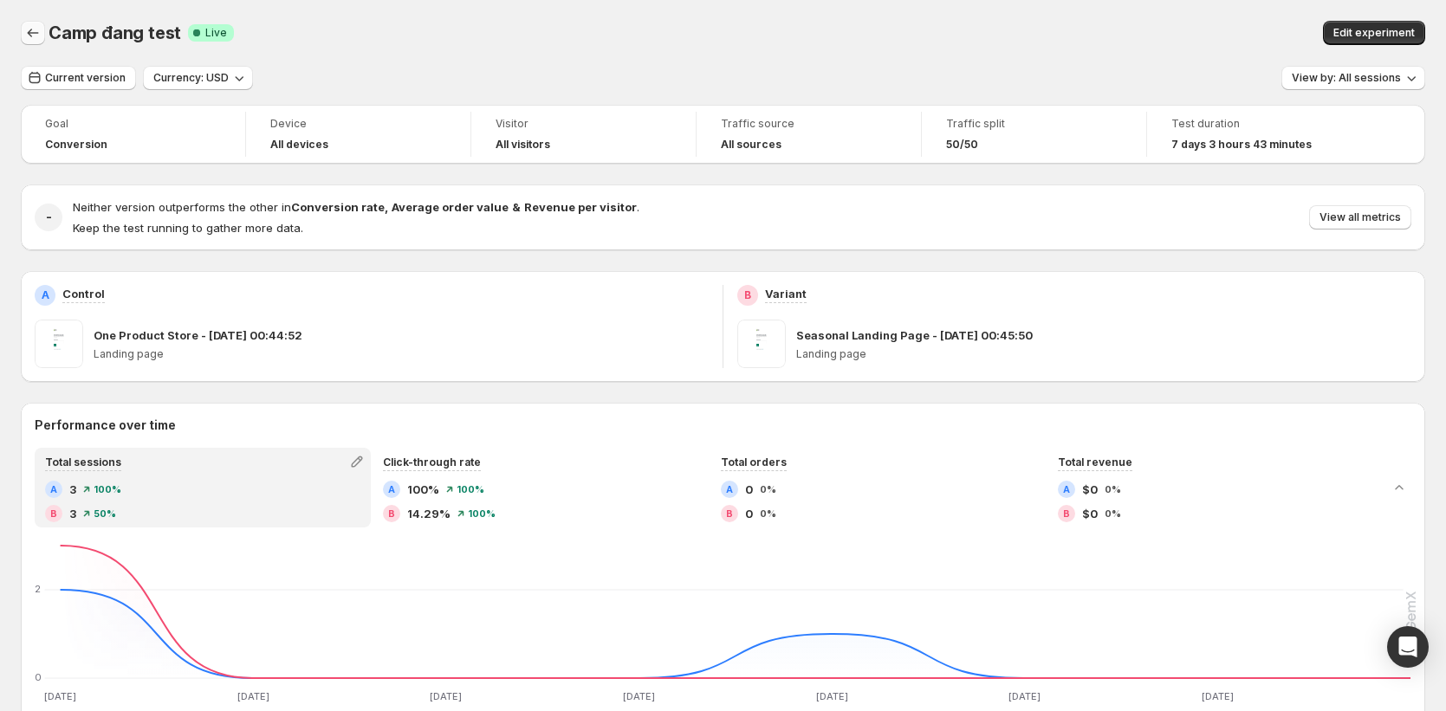
click at [35, 42] on button "Back" at bounding box center [33, 33] width 24 height 24
